Goal: Task Accomplishment & Management: Use online tool/utility

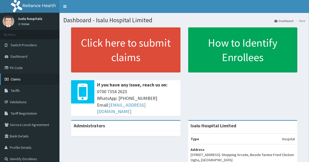
click at [16, 79] on span "Claims" at bounding box center [16, 79] width 10 height 5
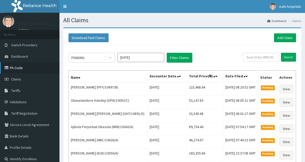
click at [17, 67] on link "PA Code" at bounding box center [29, 67] width 59 height 11
